Goal: Information Seeking & Learning: Learn about a topic

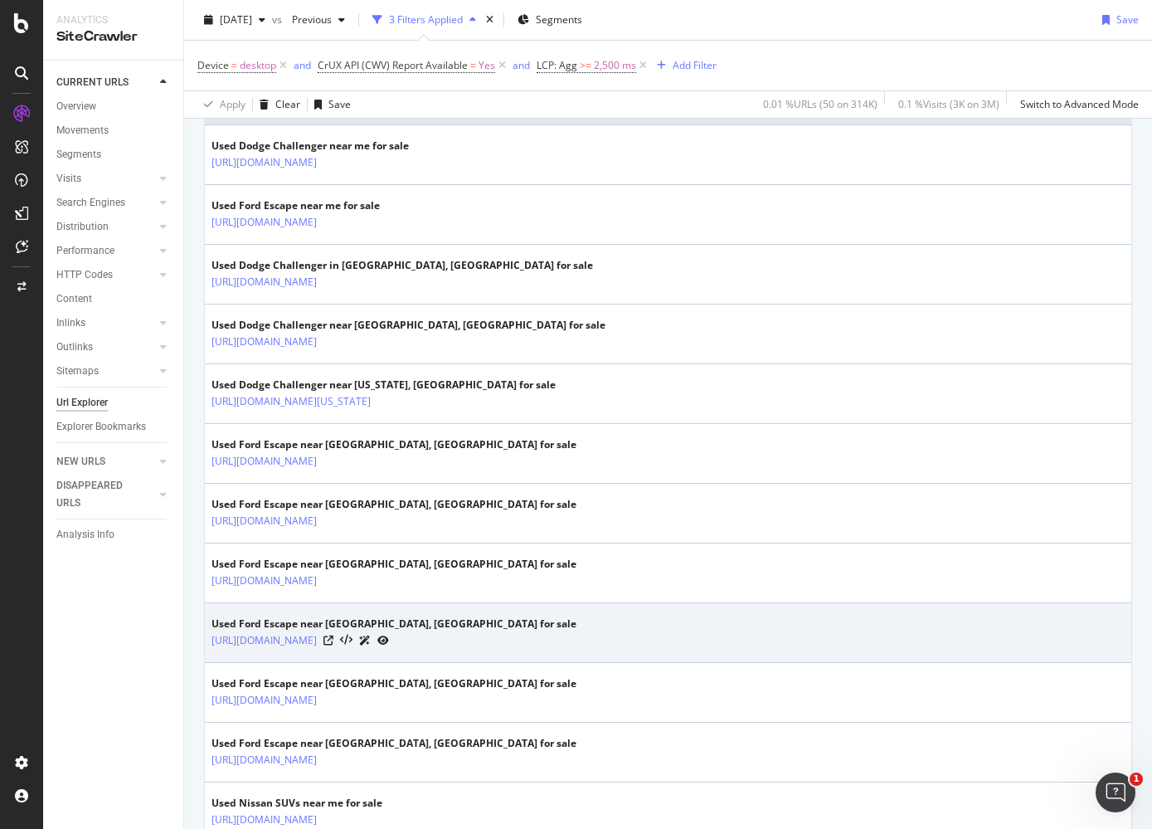
scroll to position [348, 0]
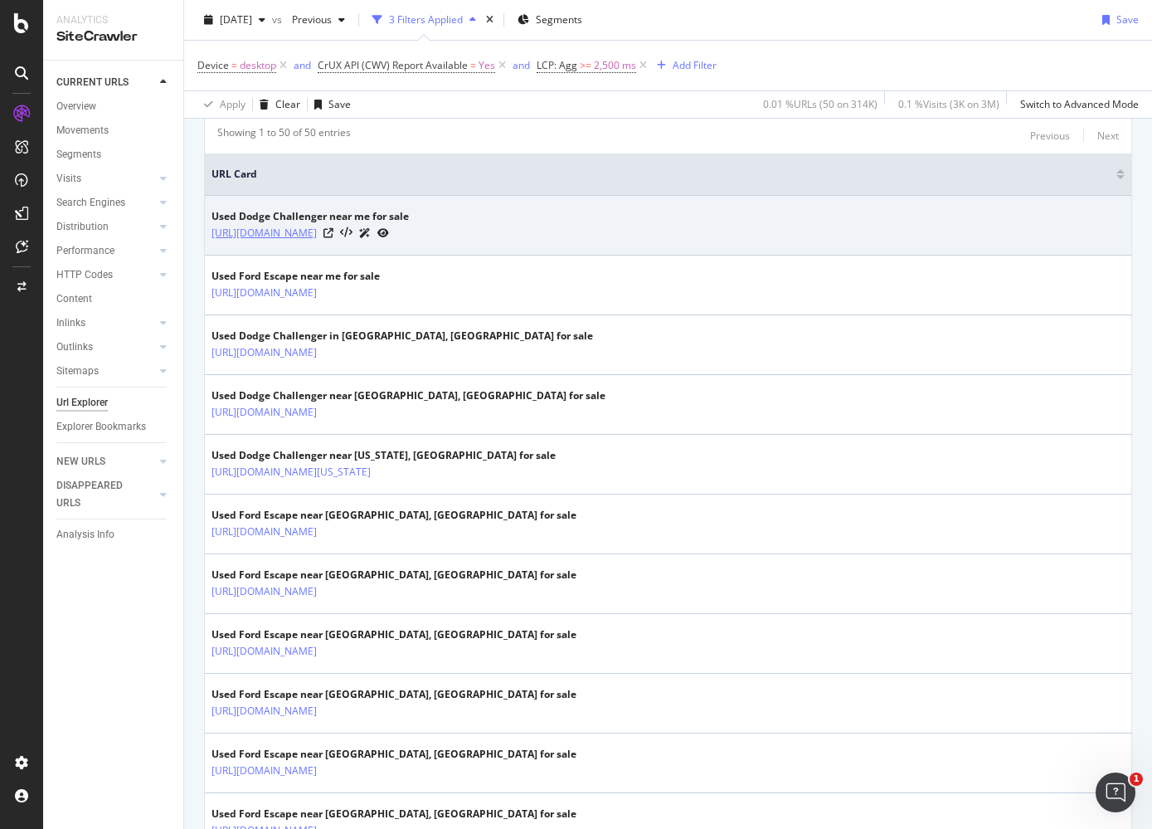
click at [317, 232] on link "[URL][DOMAIN_NAME]" at bounding box center [264, 233] width 105 height 17
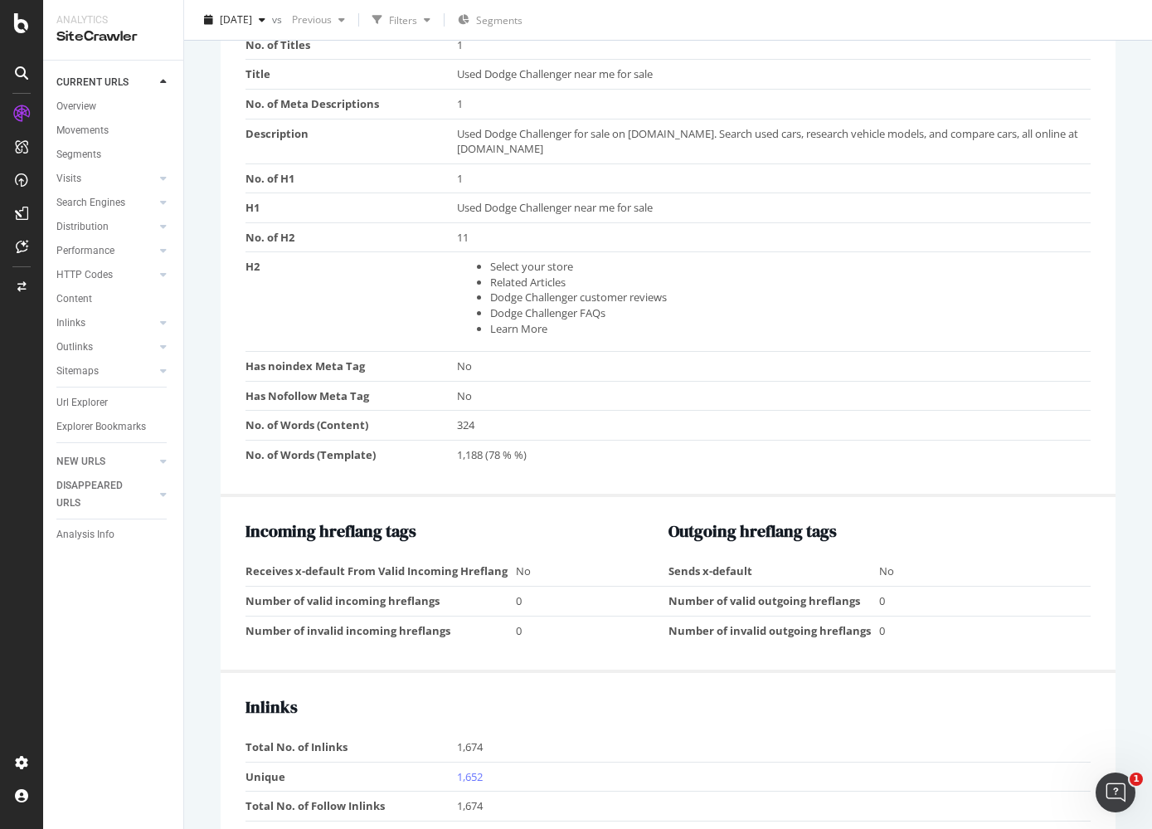
scroll to position [37, 0]
